Goal: Transaction & Acquisition: Book appointment/travel/reservation

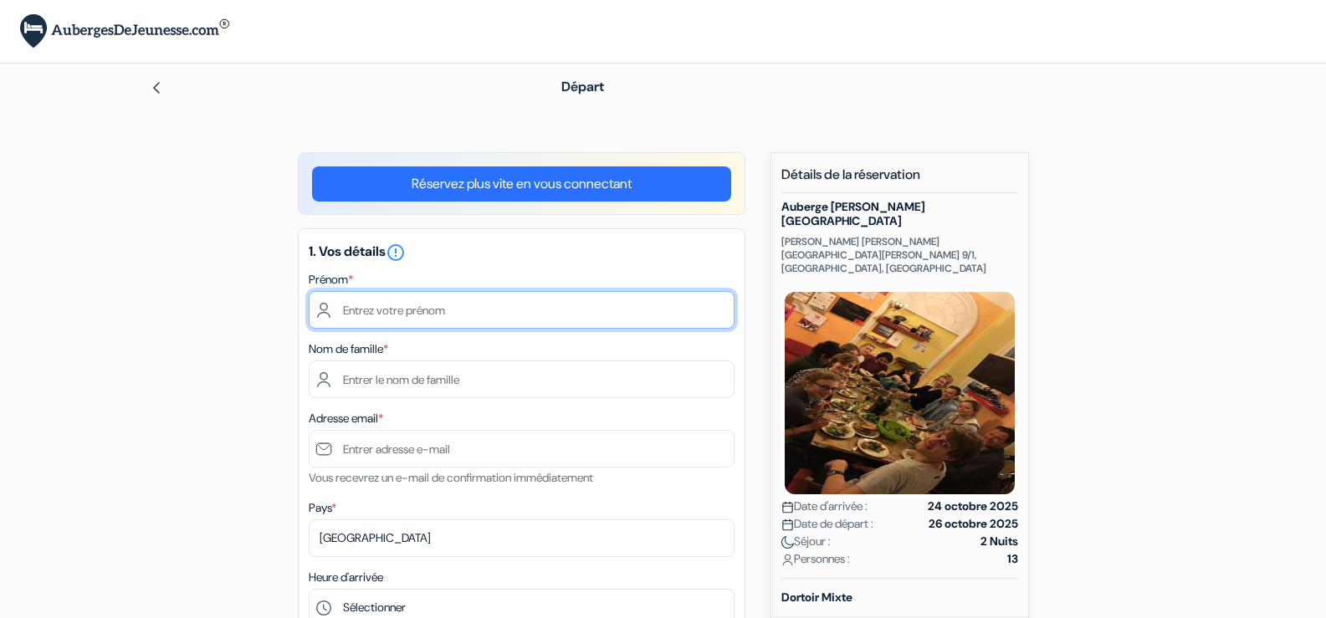
click at [471, 317] on input "text" at bounding box center [522, 310] width 426 height 38
click at [471, 317] on input "Pernet" at bounding box center [522, 310] width 426 height 38
type input "P"
type input "[PERSON_NAME]"
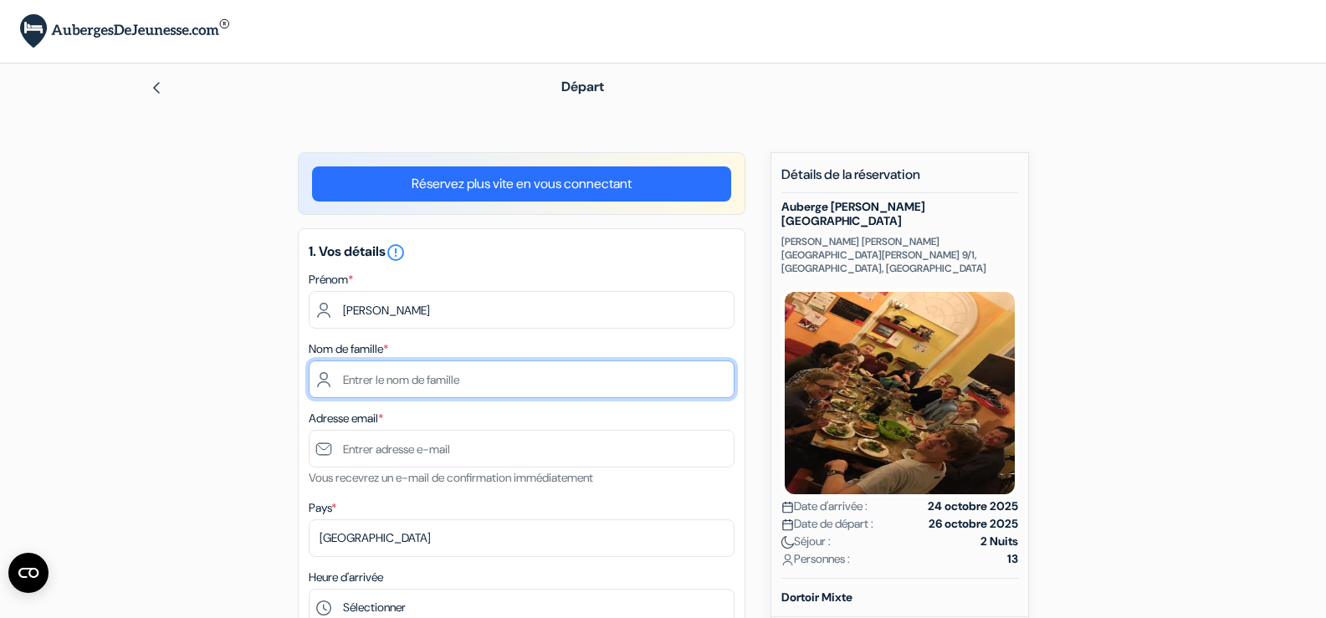
click at [403, 389] on input "text" at bounding box center [522, 380] width 426 height 38
type input "Pernée"
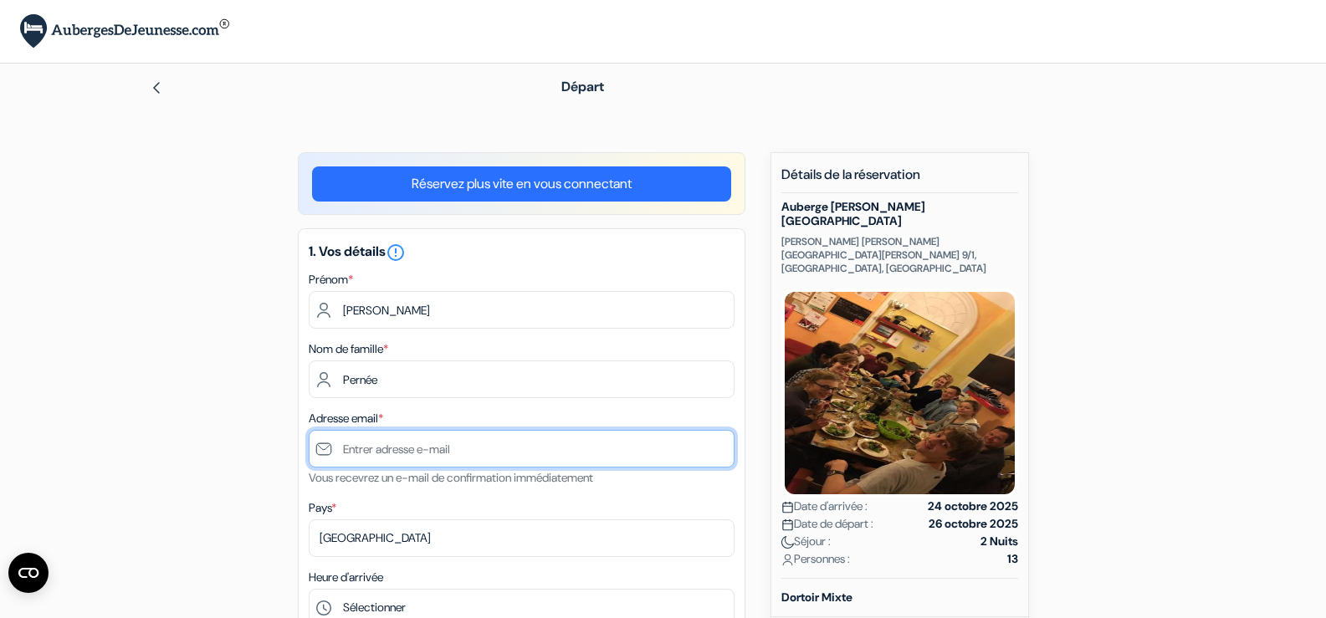
click at [402, 456] on input "text" at bounding box center [522, 449] width 426 height 38
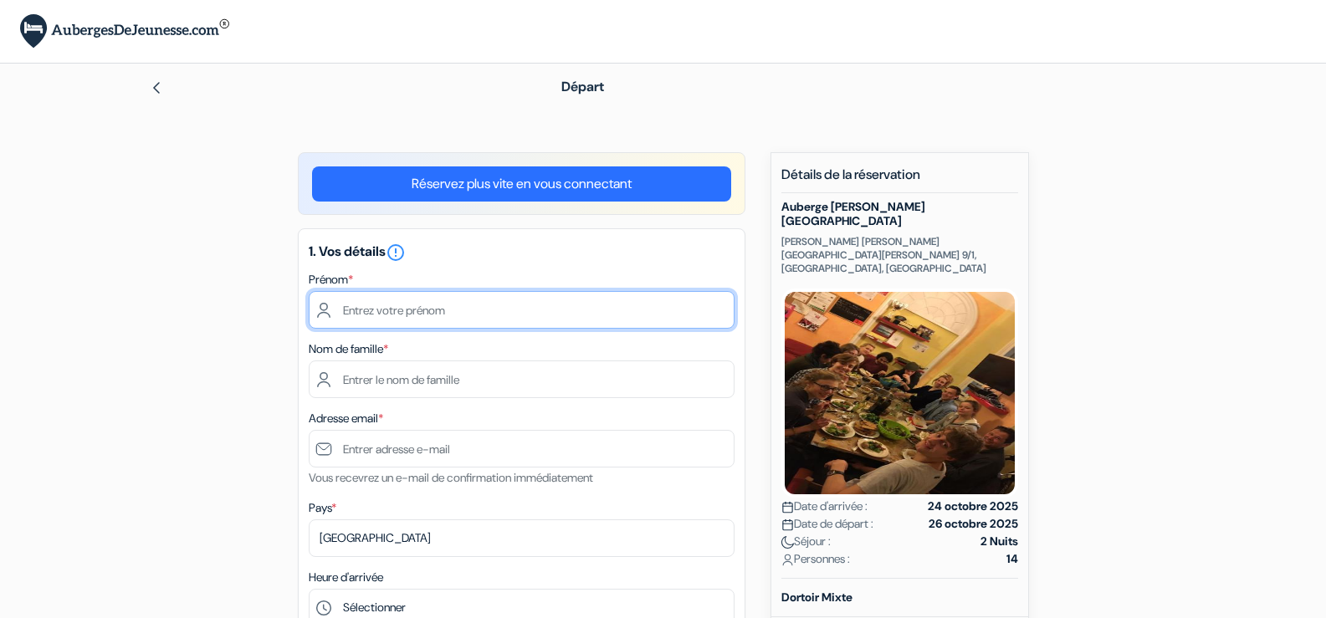
click at [468, 303] on input "text" at bounding box center [522, 310] width 426 height 38
type input "[PERSON_NAME]"
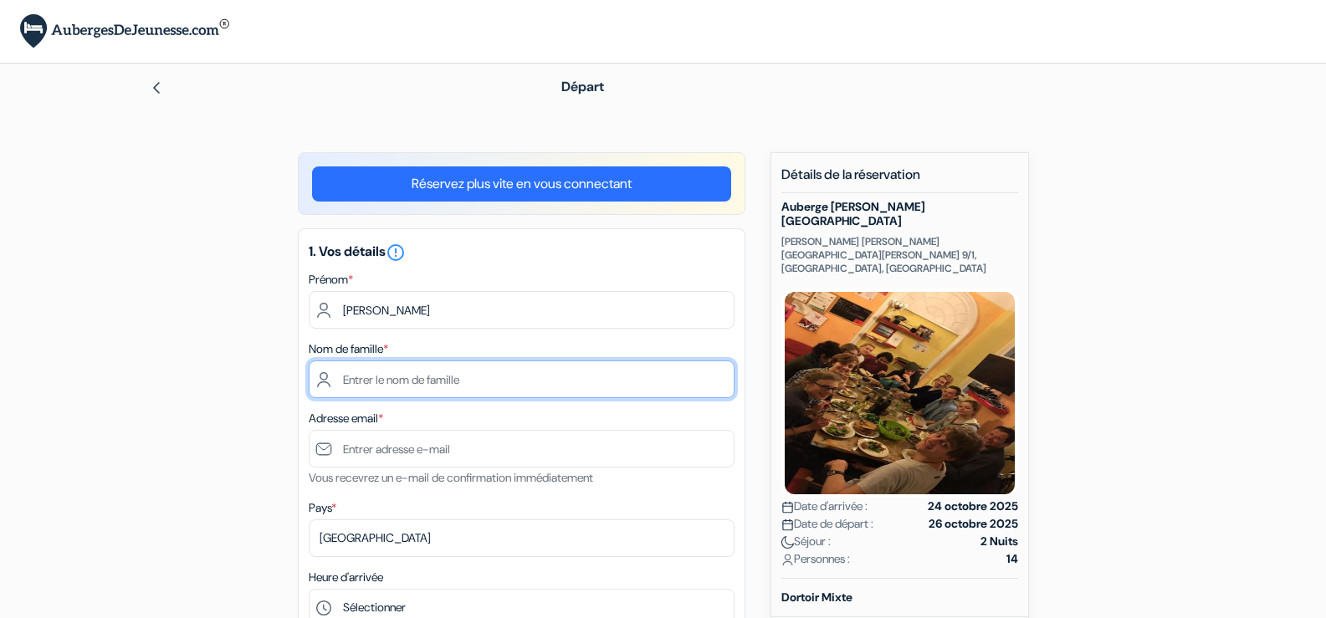
click at [442, 376] on input "text" at bounding box center [522, 380] width 426 height 38
type input "Pernée"
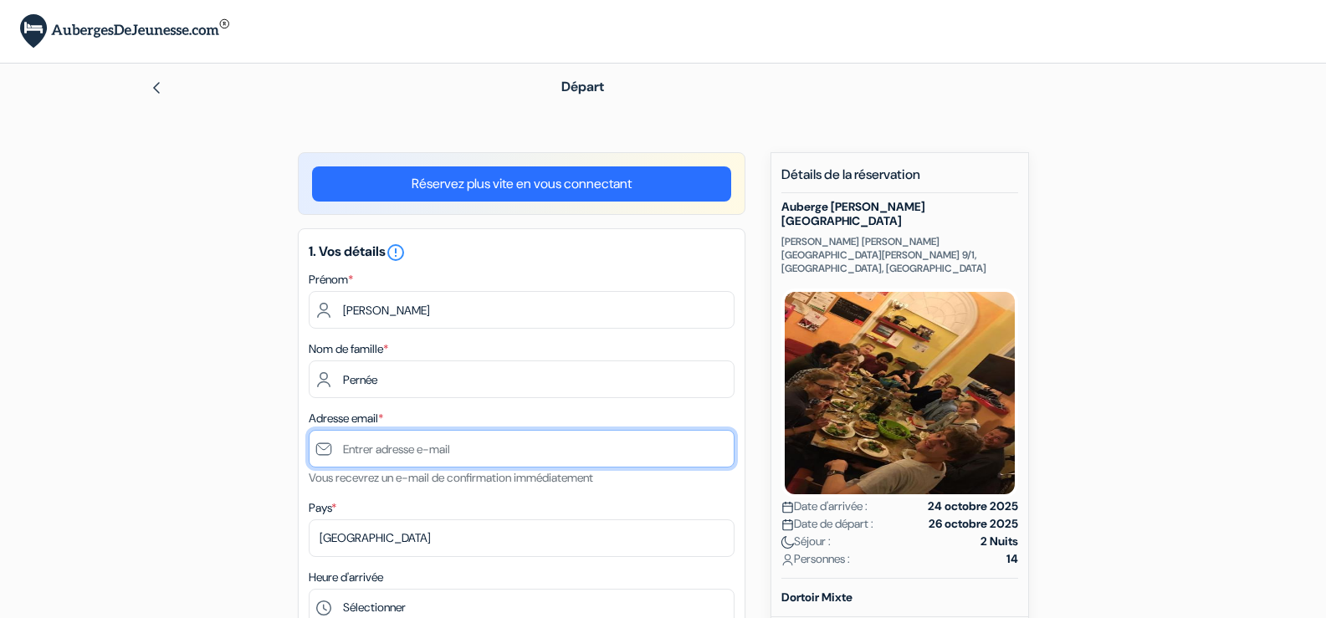
click at [411, 457] on input "text" at bounding box center [522, 449] width 426 height 38
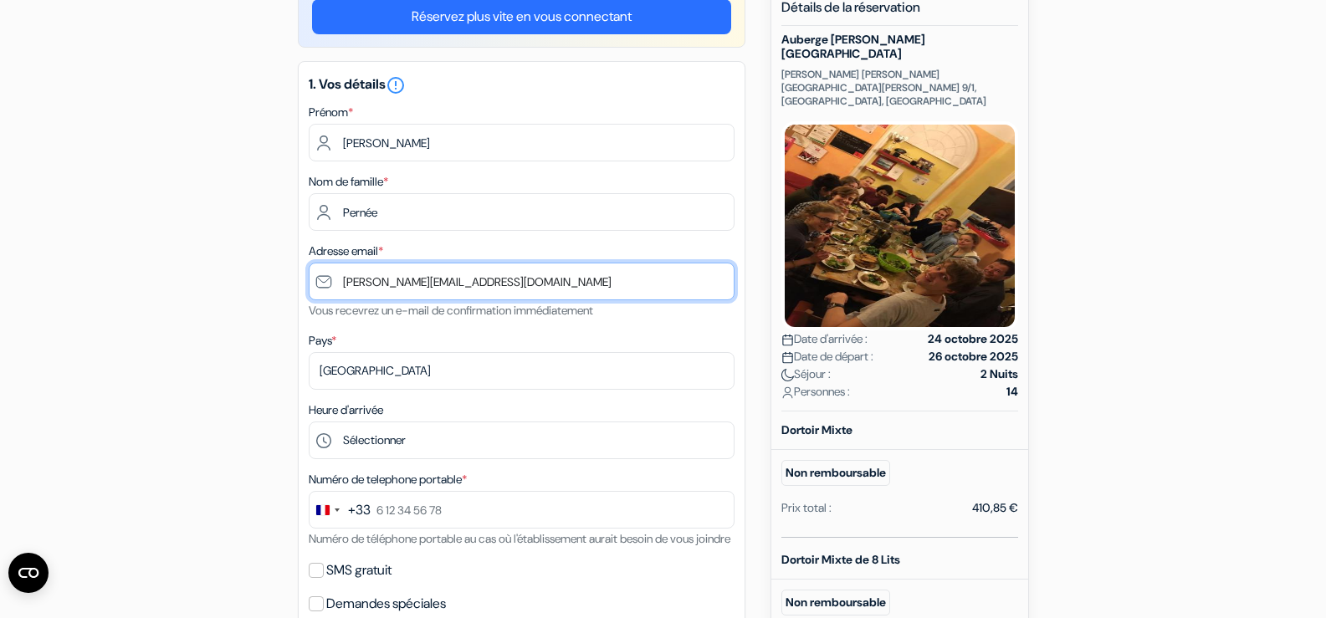
scroll to position [173, 0]
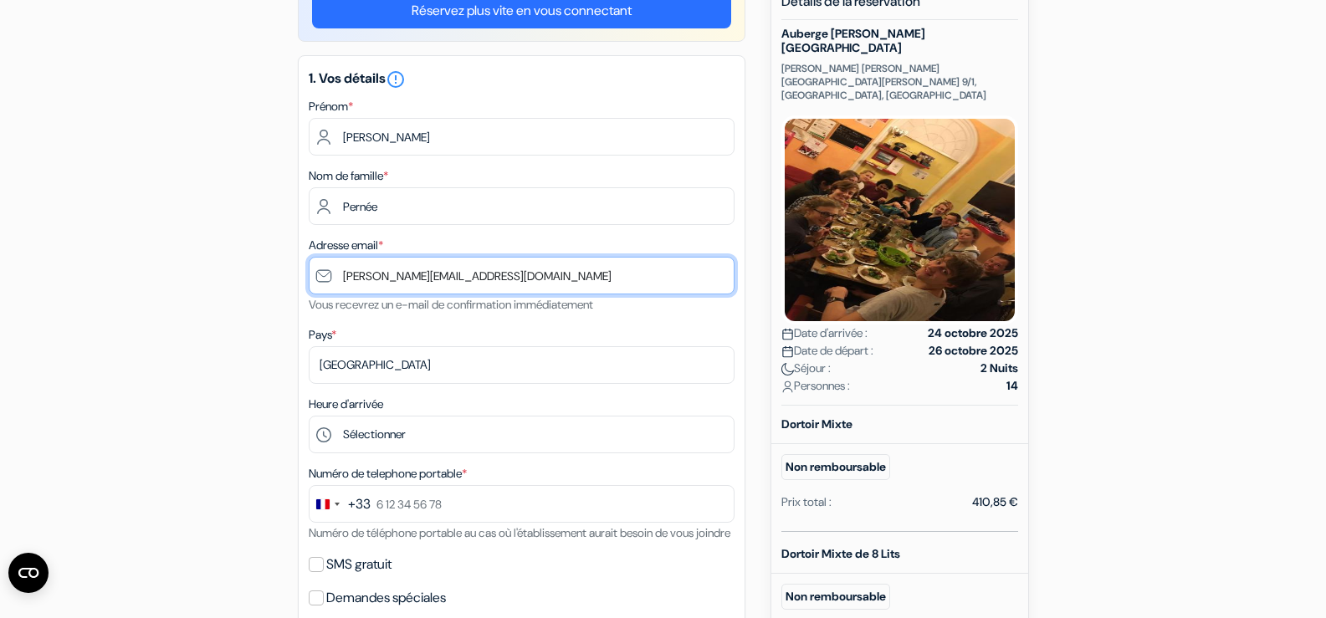
type input "[PERSON_NAME][EMAIL_ADDRESS][DOMAIN_NAME]"
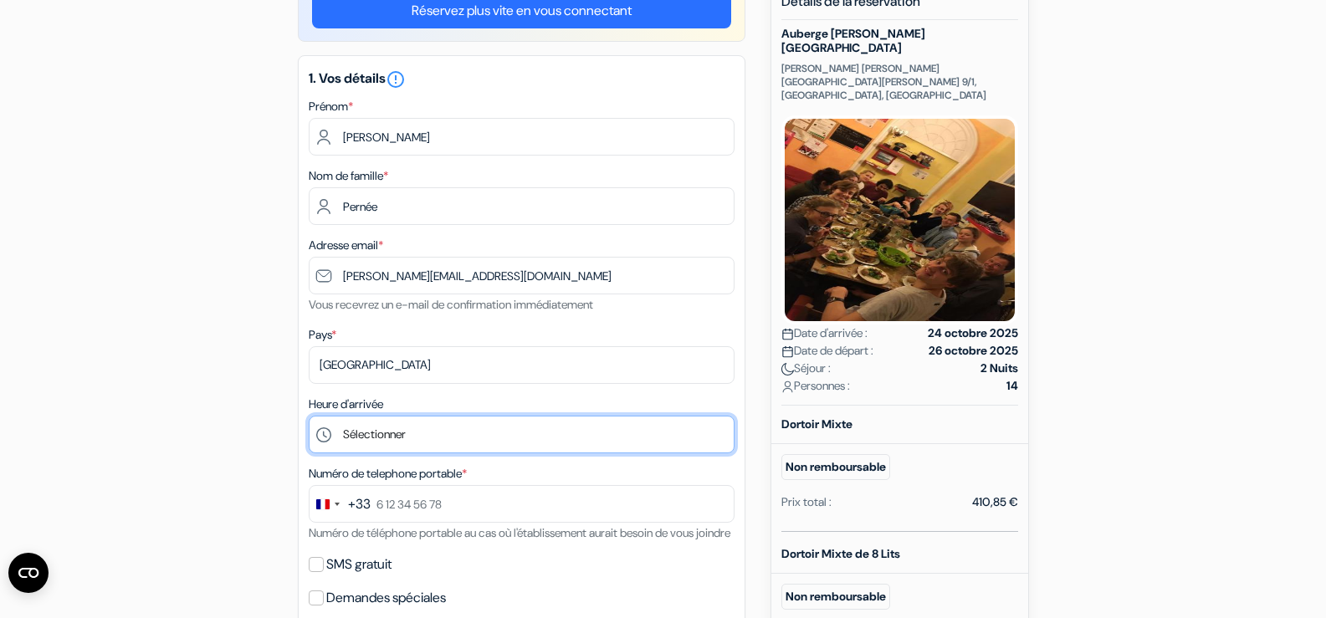
click at [402, 434] on select "Sélectionner 14:00 15:00 16:00 17:00 18:00 19:00 20:00 21:00 22:00 23:00" at bounding box center [522, 435] width 426 height 38
select select "23"
click at [309, 416] on select "Sélectionner 14:00 15:00 16:00 17:00 18:00 19:00 20:00 21:00 22:00 23:00" at bounding box center [522, 435] width 426 height 38
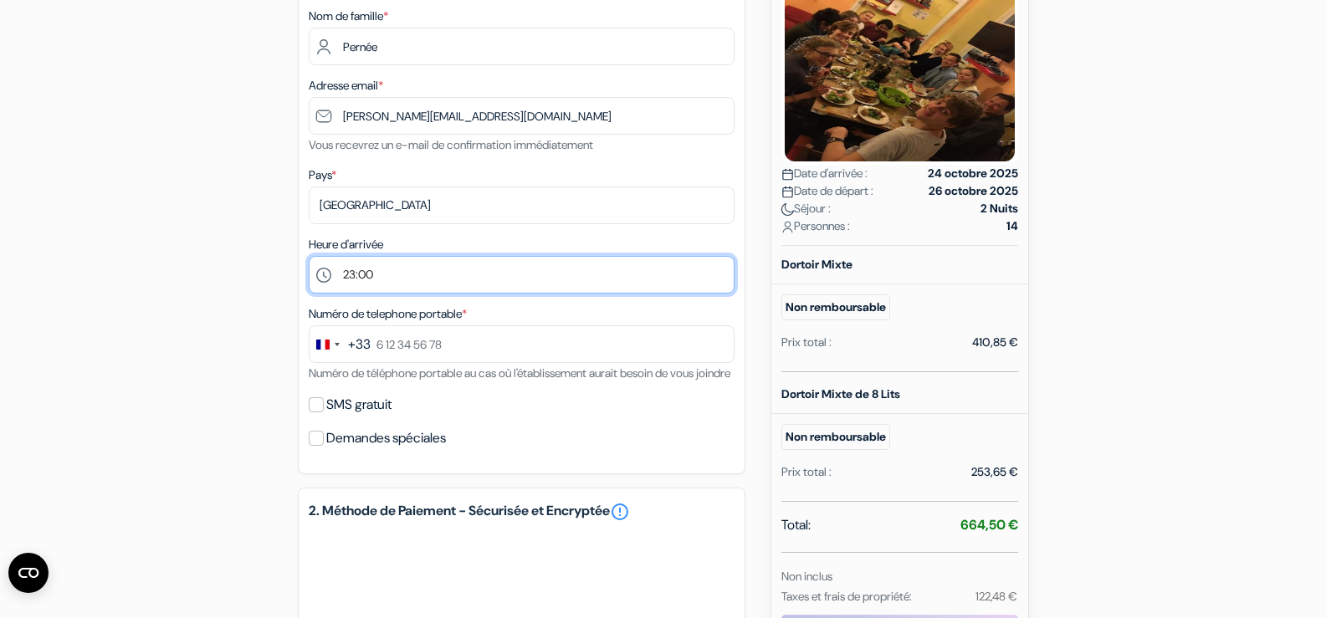
scroll to position [347, 0]
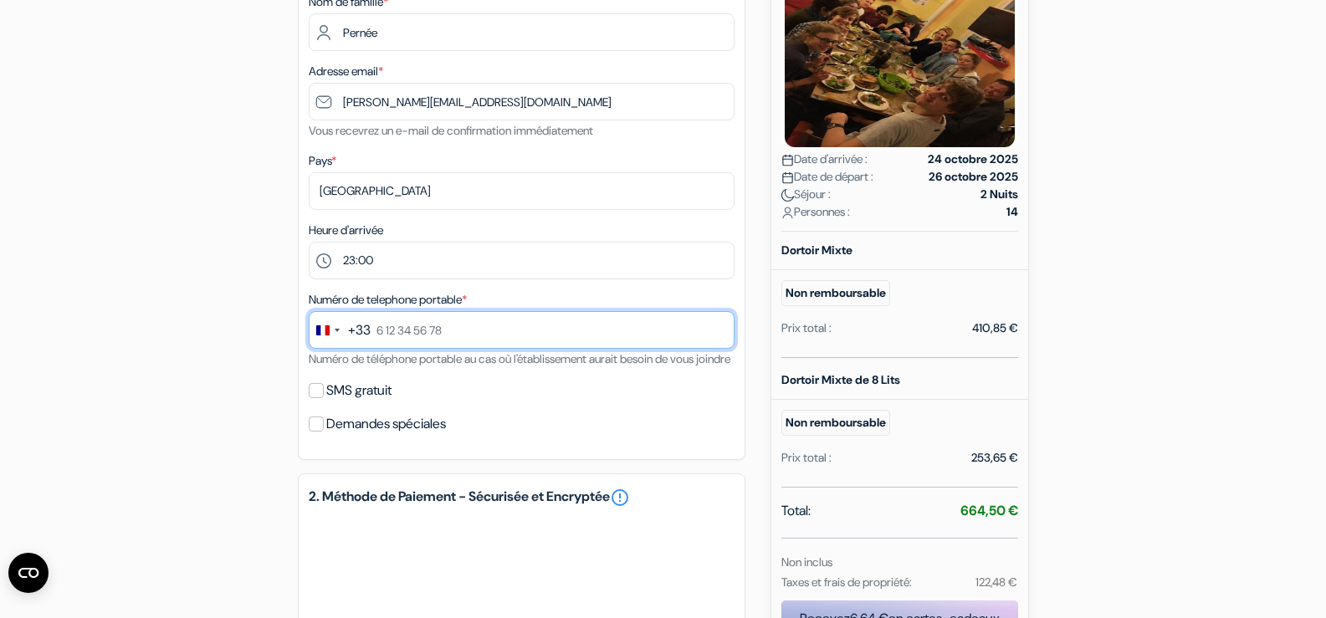
click at [398, 328] on input "text" at bounding box center [522, 330] width 426 height 38
type input "0777072869"
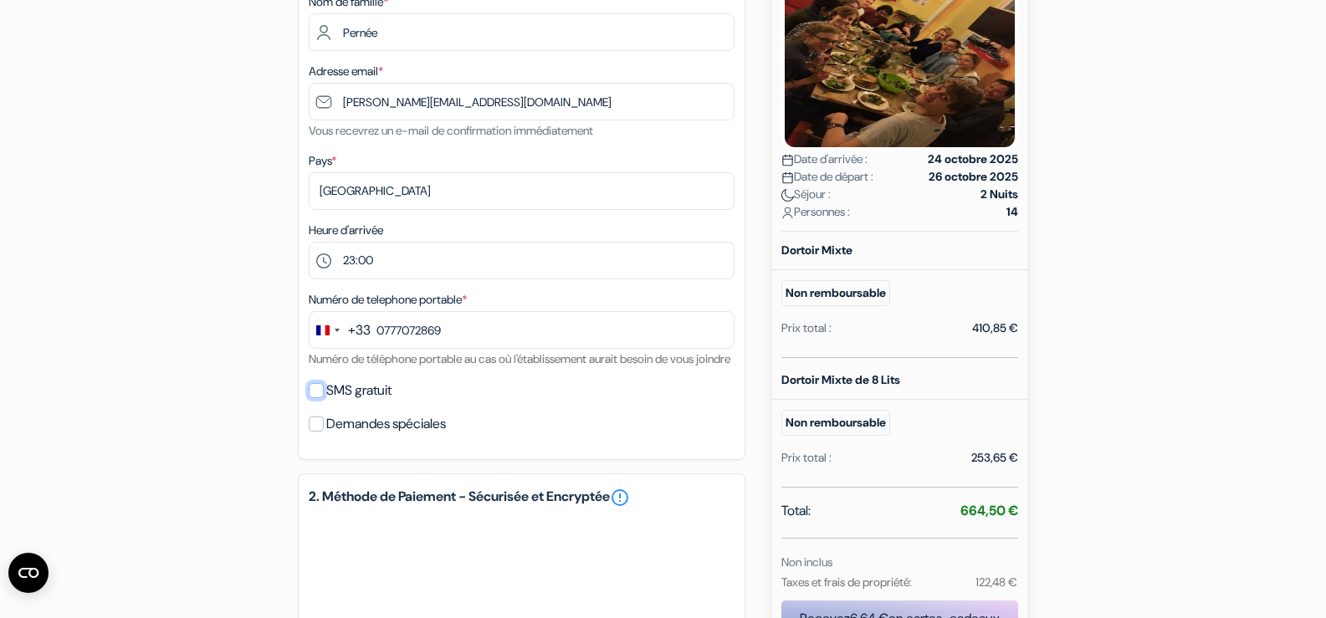
click at [316, 398] on input "SMS gratuit" at bounding box center [316, 390] width 15 height 15
checkbox input "true"
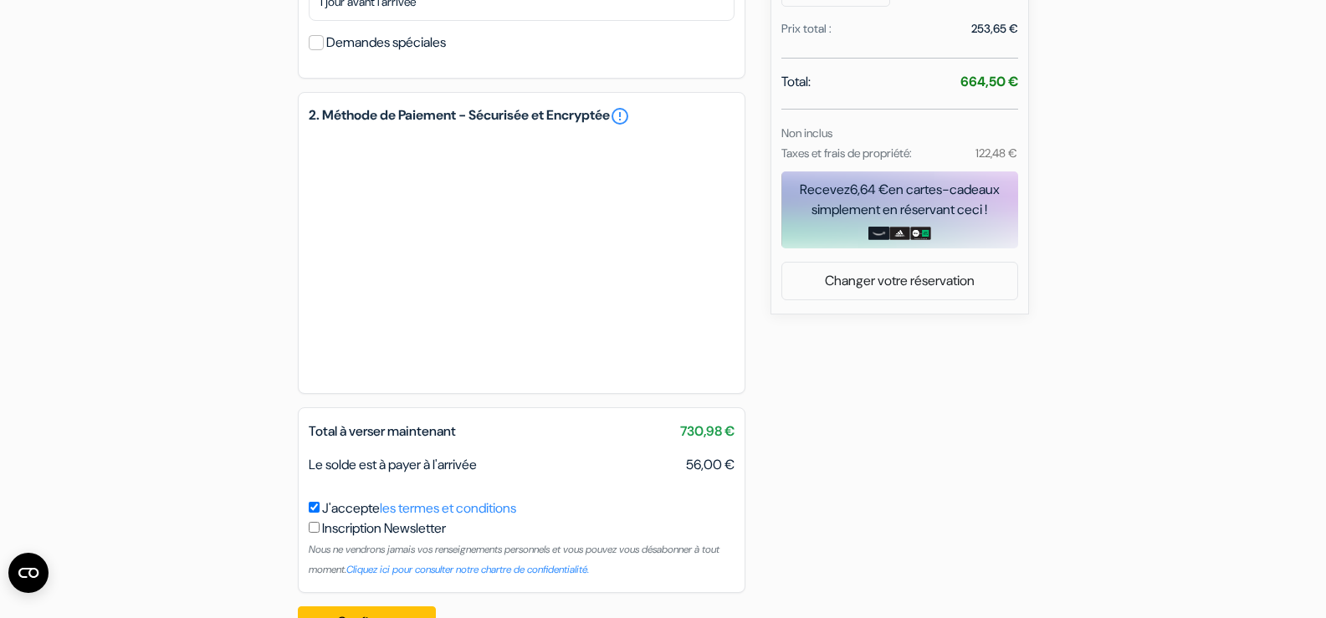
scroll to position [847, 0]
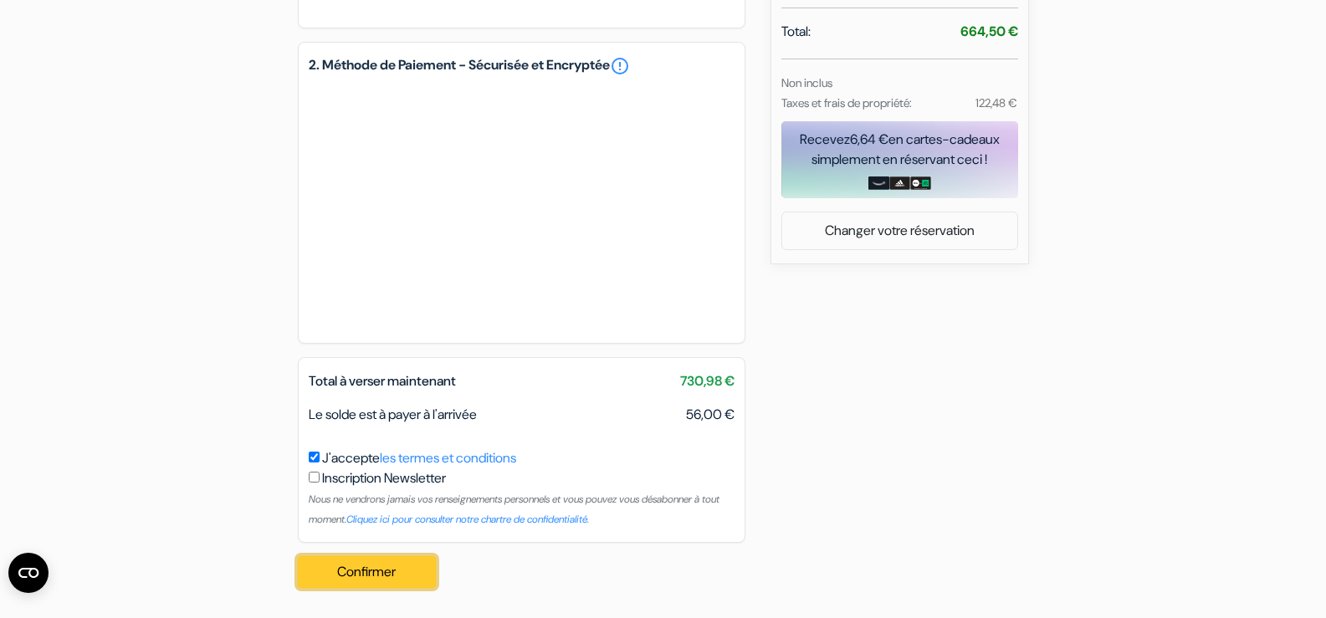
click at [361, 568] on button "Confirmer Loading..." at bounding box center [367, 572] width 139 height 32
click at [385, 561] on button "Confirmer Loading..." at bounding box center [367, 572] width 139 height 32
